Goal: Information Seeking & Learning: Find specific fact

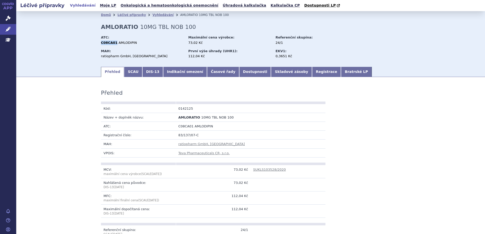
drag, startPoint x: 99, startPoint y: 43, endPoint x: 113, endPoint y: 45, distance: 14.1
click at [113, 45] on div "C08CA01 AMLODIPIN" at bounding box center [142, 43] width 82 height 5
copy strong "C08CA01"
click at [4, 27] on link "Léčivé přípravky" at bounding box center [8, 29] width 16 height 11
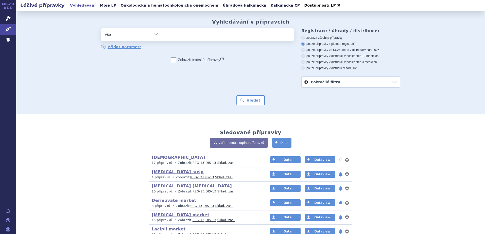
click at [176, 38] on ul at bounding box center [228, 33] width 132 height 11
click at [162, 38] on select at bounding box center [162, 34] width 0 height 13
paste input "C08CA01"
type input "C08CA01"
select select "C08CA01"
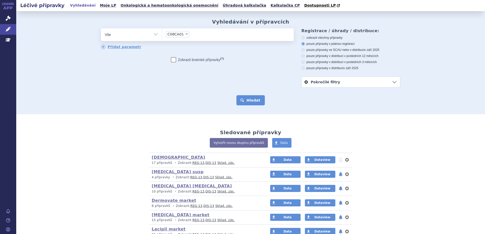
click at [260, 103] on button "Hledat" at bounding box center [250, 100] width 29 height 10
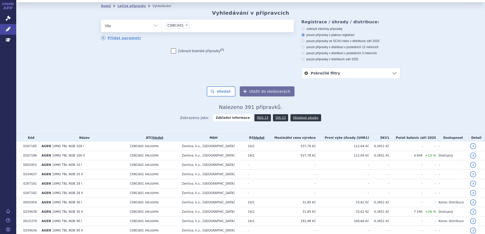
scroll to position [3, 0]
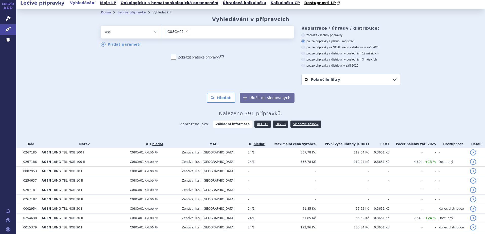
click at [350, 56] on label "pouze přípravky v distribuci v posledních 12 měsících" at bounding box center [350, 53] width 99 height 4
click at [305, 56] on input "pouze přípravky v distribuci v posledních 12 měsících" at bounding box center [303, 53] width 3 height 3
radio input "true"
click at [223, 99] on button "Hledat" at bounding box center [221, 98] width 29 height 10
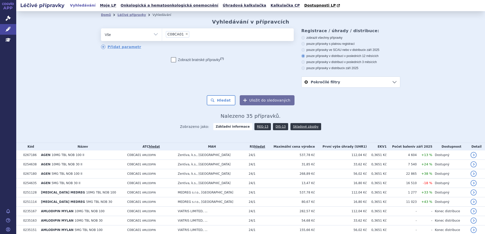
click at [185, 35] on span "×" at bounding box center [186, 33] width 3 height 3
click at [162, 35] on select "C08CA01" at bounding box center [162, 34] width 0 height 13
select select
type input "la"
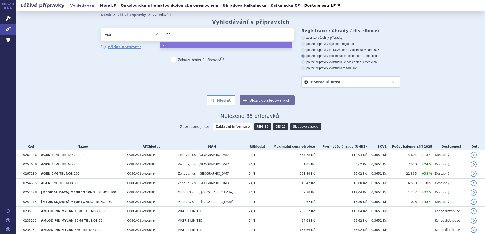
type input "laci"
type input "lacipi"
type input "lacipil"
select select "lacipil"
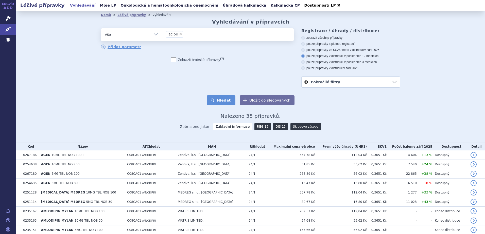
click at [225, 103] on button "Hledat" at bounding box center [221, 100] width 29 height 10
